Goal: Task Accomplishment & Management: Use online tool/utility

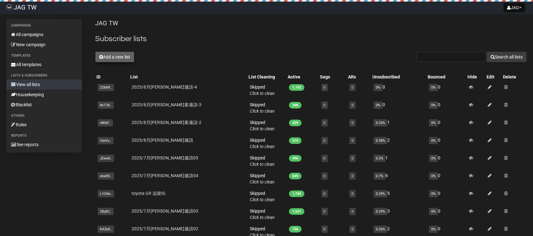
click at [123, 54] on button "Add a new list" at bounding box center [114, 57] width 39 height 11
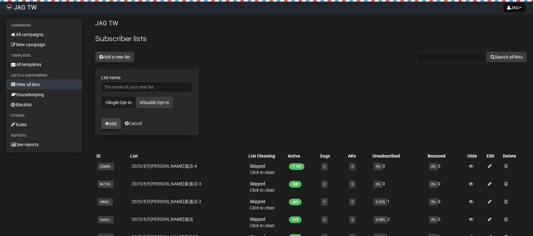
click at [110, 124] on button "Add" at bounding box center [111, 123] width 20 height 11
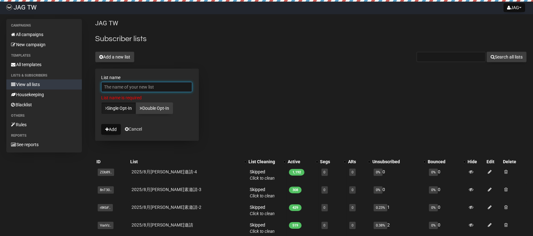
click at [111, 90] on input "List name" at bounding box center [146, 87] width 91 height 10
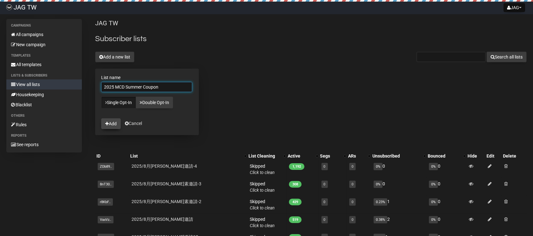
type input "2025 MCD Summer Coupon"
click at [115, 123] on button "Add" at bounding box center [111, 123] width 20 height 11
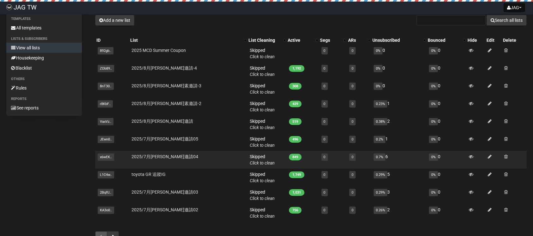
scroll to position [6, 0]
